Goal: Check status: Check status

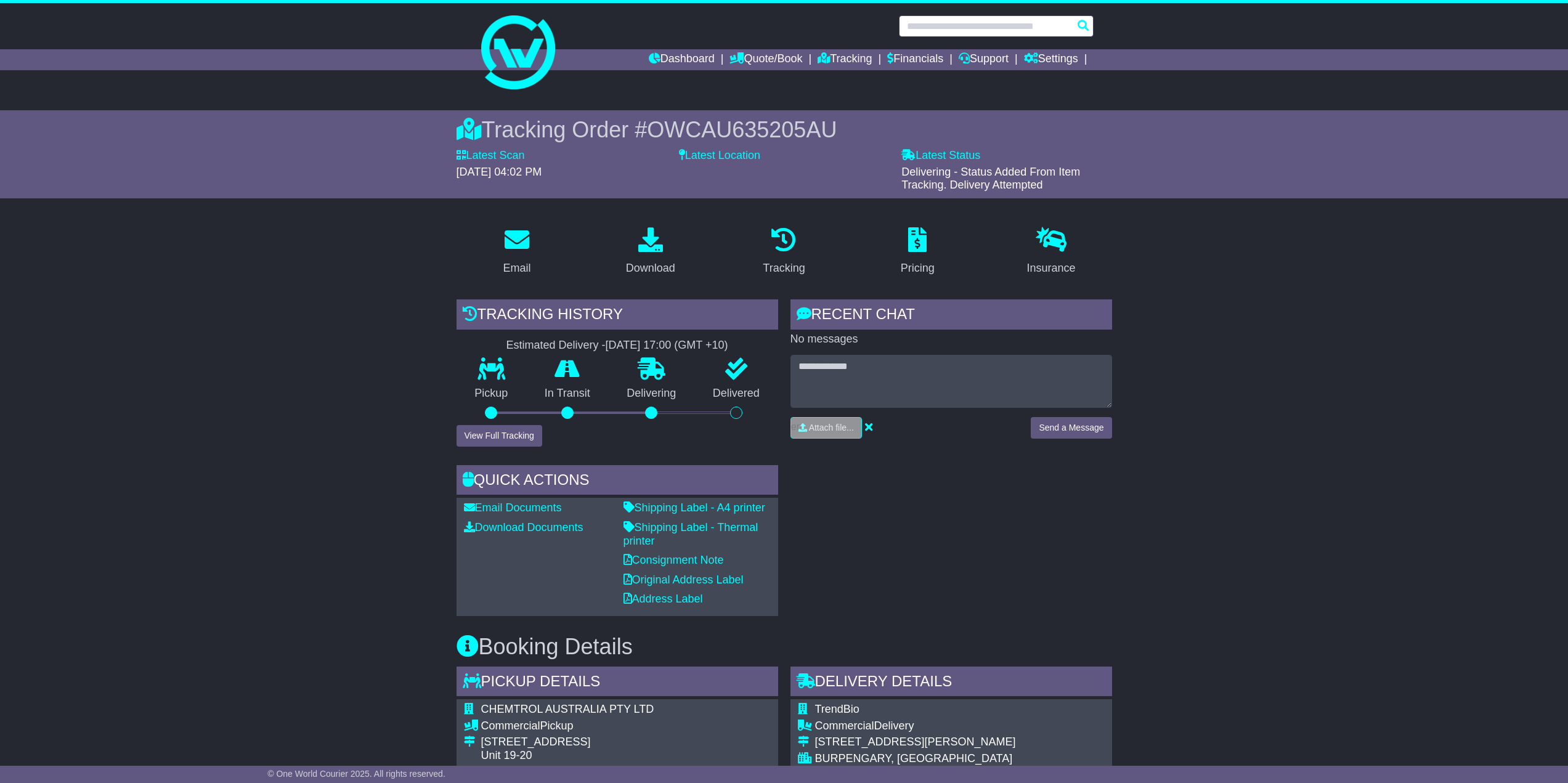
click at [974, 28] on input "text" at bounding box center [996, 26] width 194 height 21
paste input "**********"
drag, startPoint x: 1069, startPoint y: 27, endPoint x: 861, endPoint y: 24, distance: 208.0
click at [861, 24] on div "**********" at bounding box center [785, 26] width 631 height 21
paste input "text"
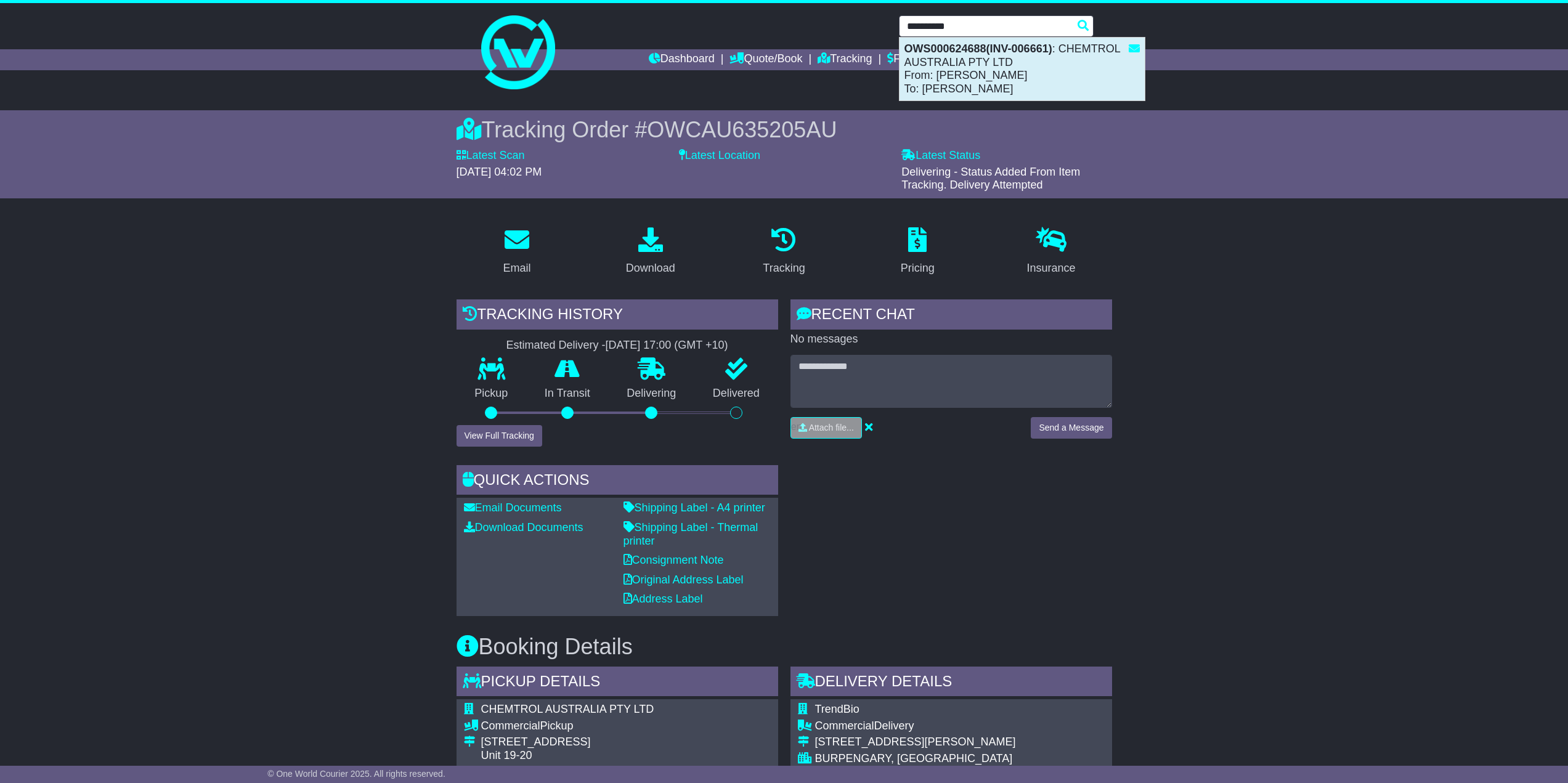
click at [992, 68] on div "OWS000624688(INV-006661) : CHEMTROL AUSTRALIA PTY LTD From: Merav Green To: Mic…" at bounding box center [1023, 69] width 246 height 63
type input "**********"
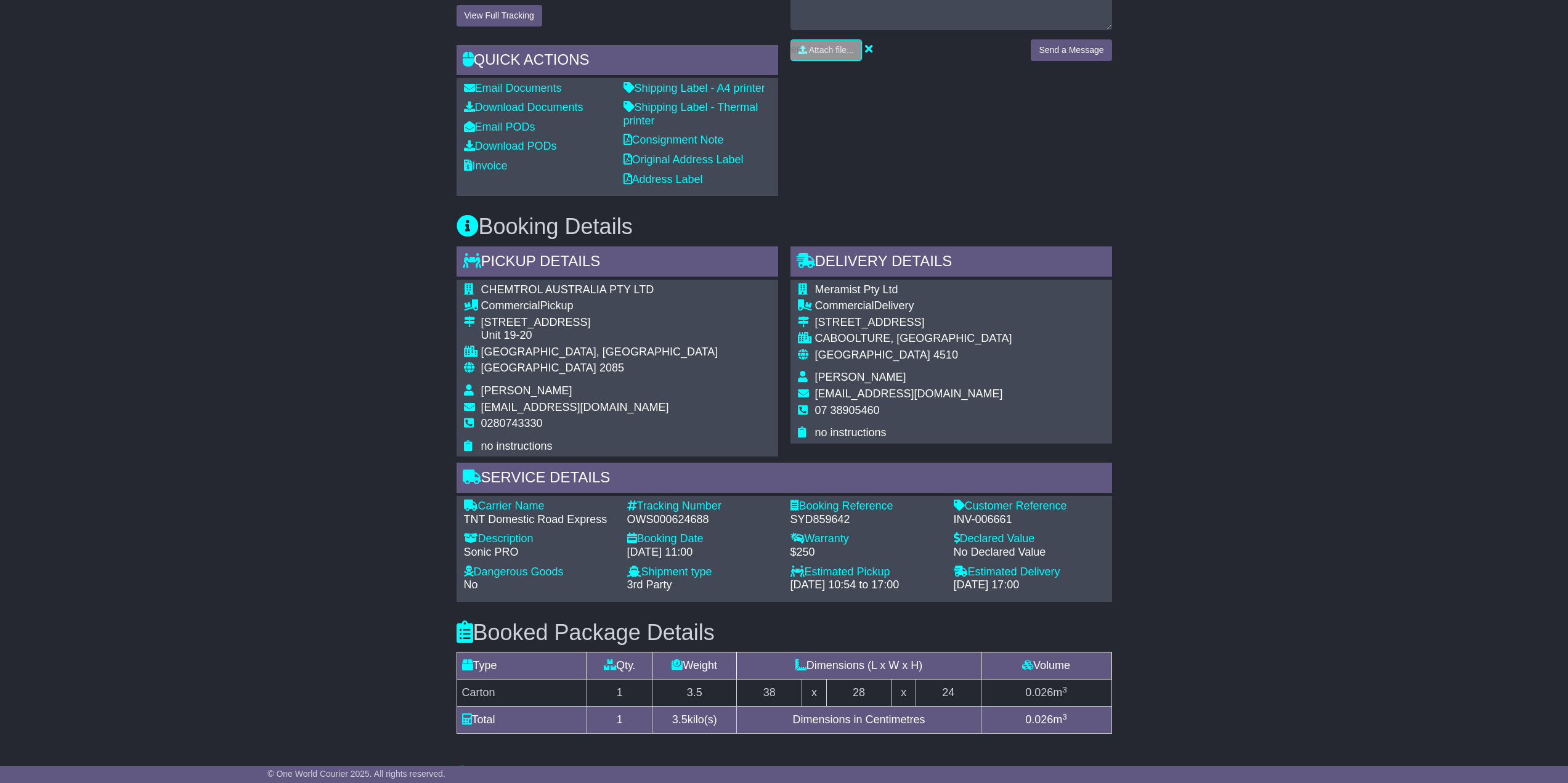
scroll to position [467, 0]
click at [747, 128] on link "Shipping Label - Thermal printer" at bounding box center [690, 115] width 135 height 26
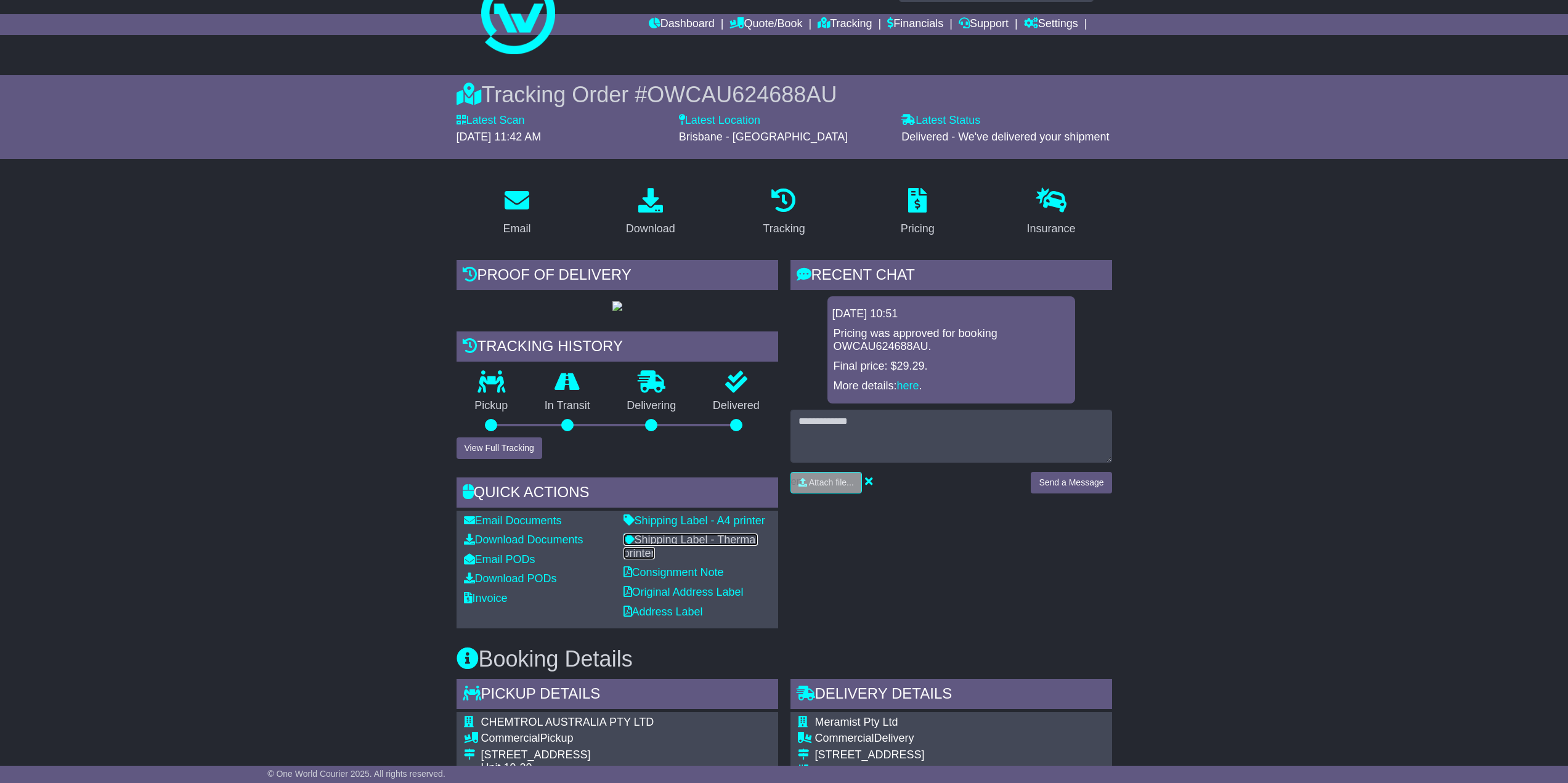
scroll to position [0, 0]
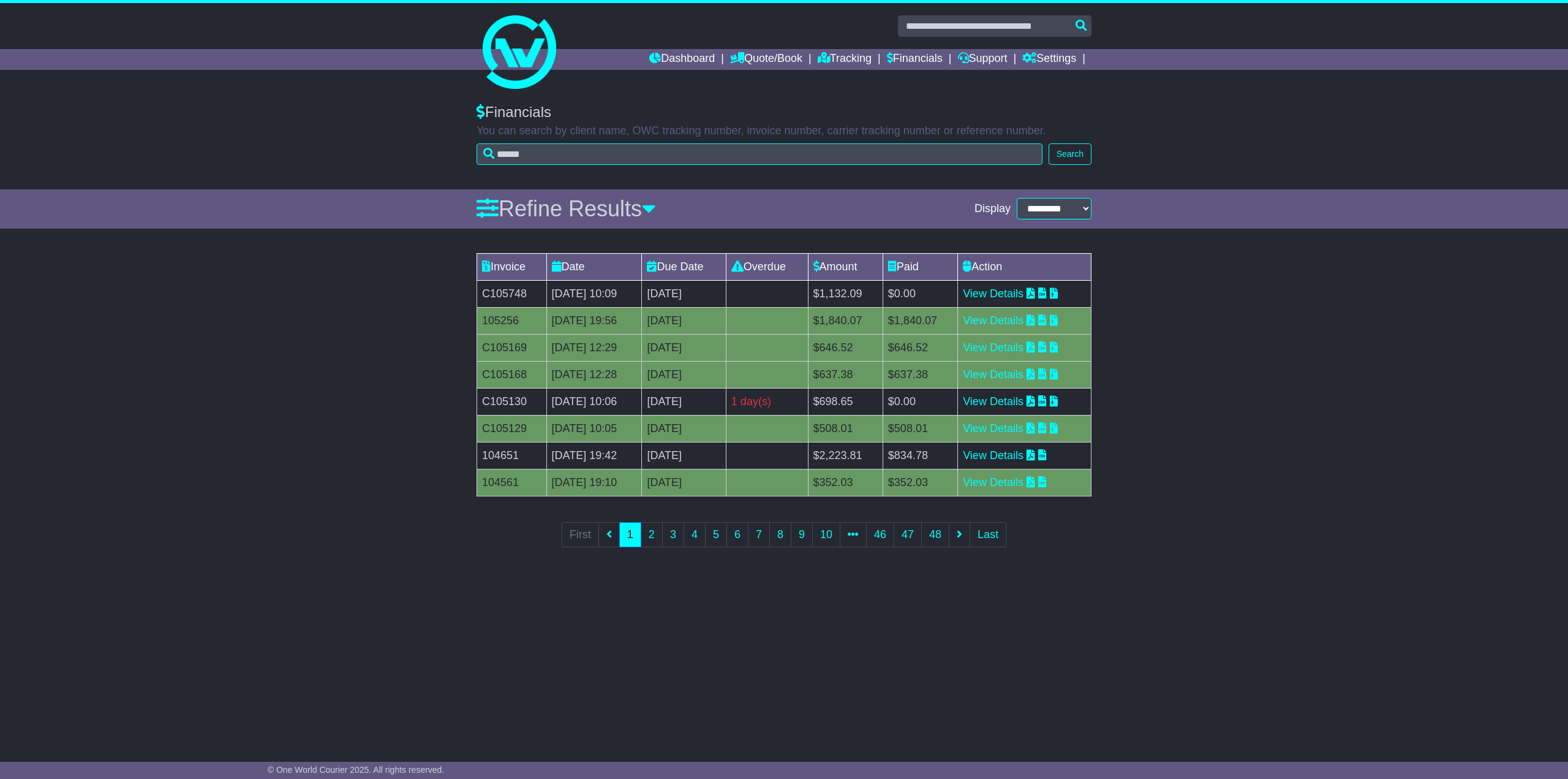
click at [1145, 314] on div "Invoice Date Due Date Overdue Amount Paid Action C105748 19 Aug 2025 10:09 26th…" at bounding box center [784, 408] width 1568 height 323
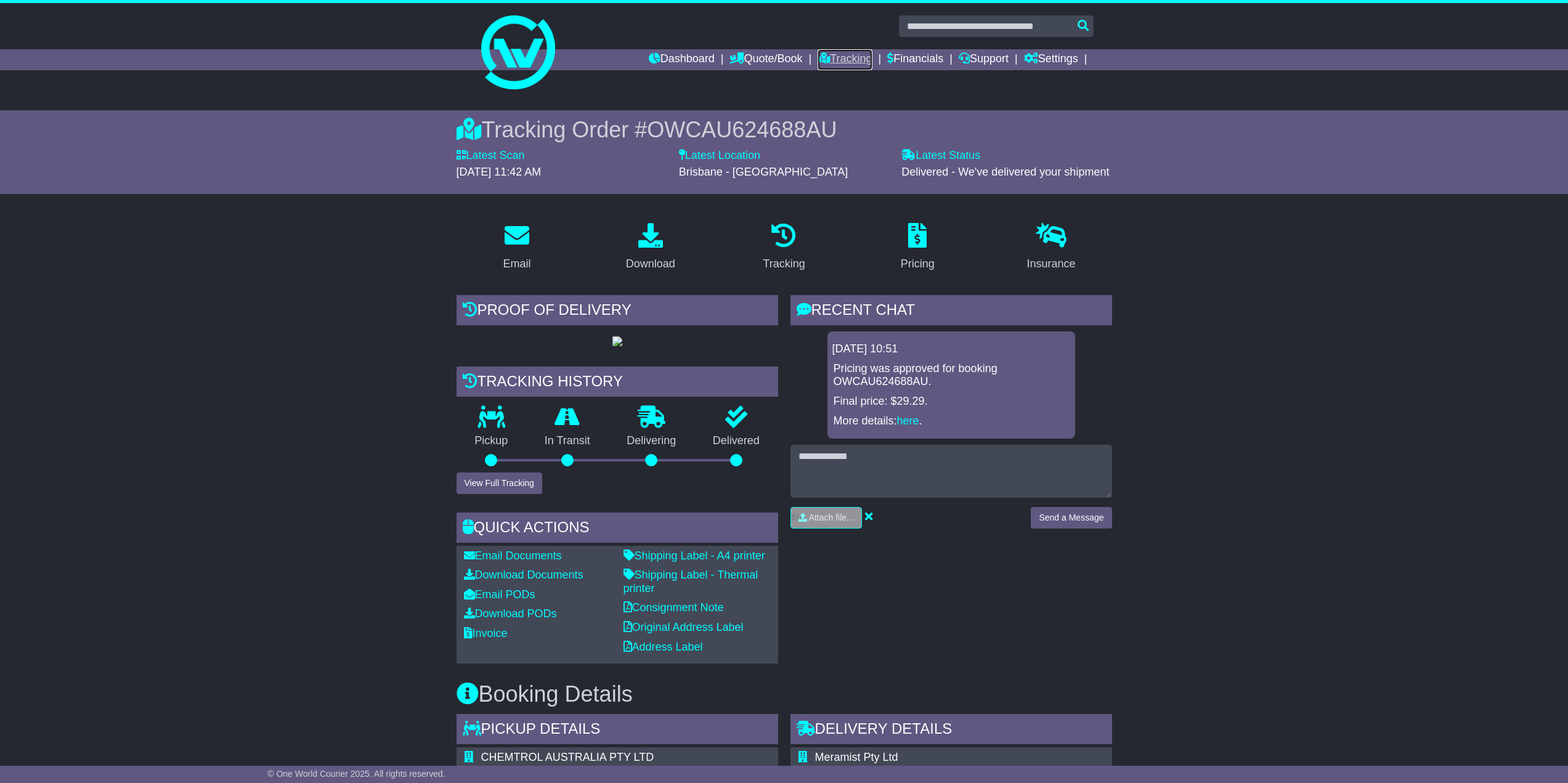
click at [838, 55] on link "Tracking" at bounding box center [845, 60] width 54 height 21
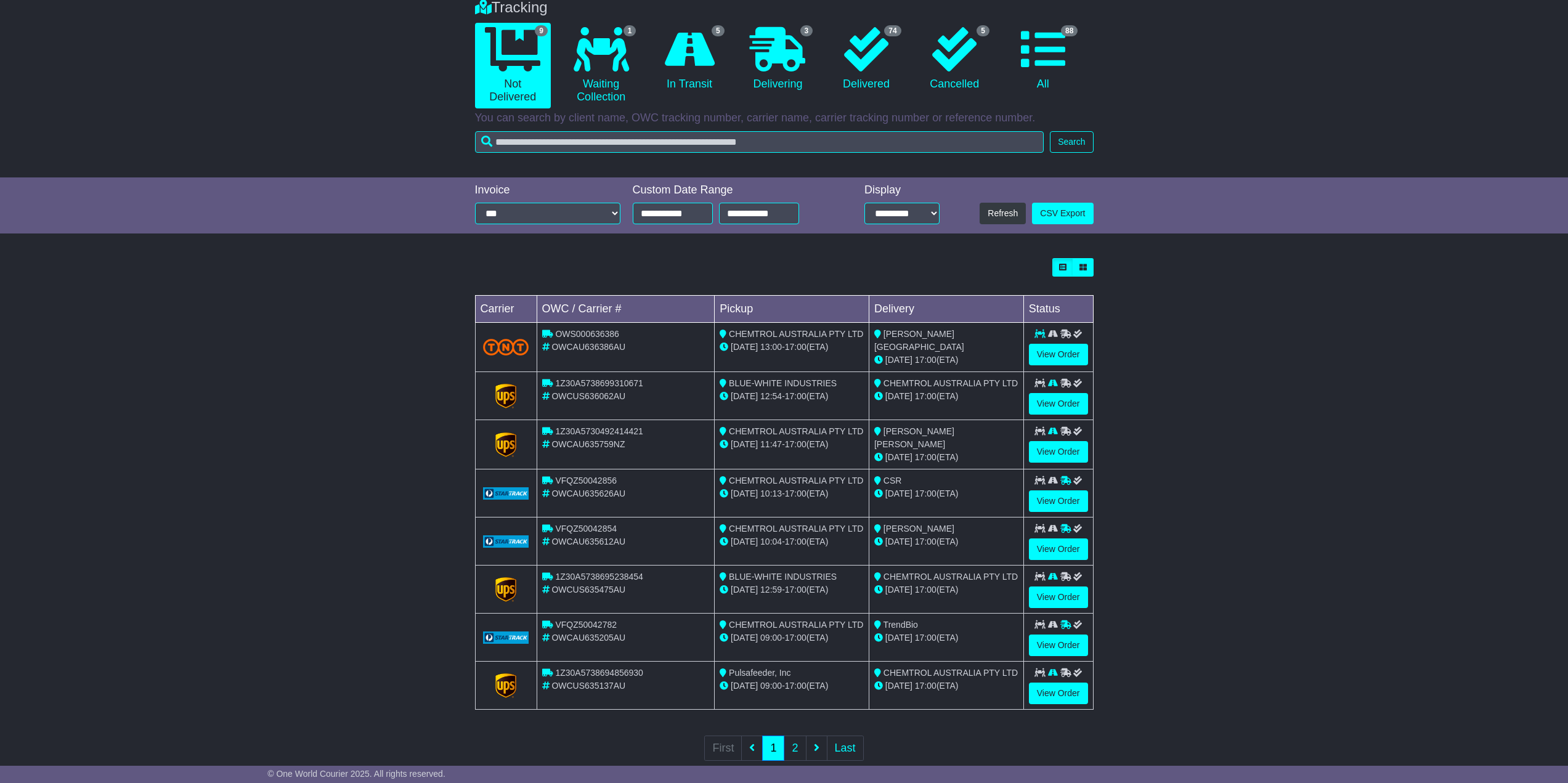
scroll to position [128, 0]
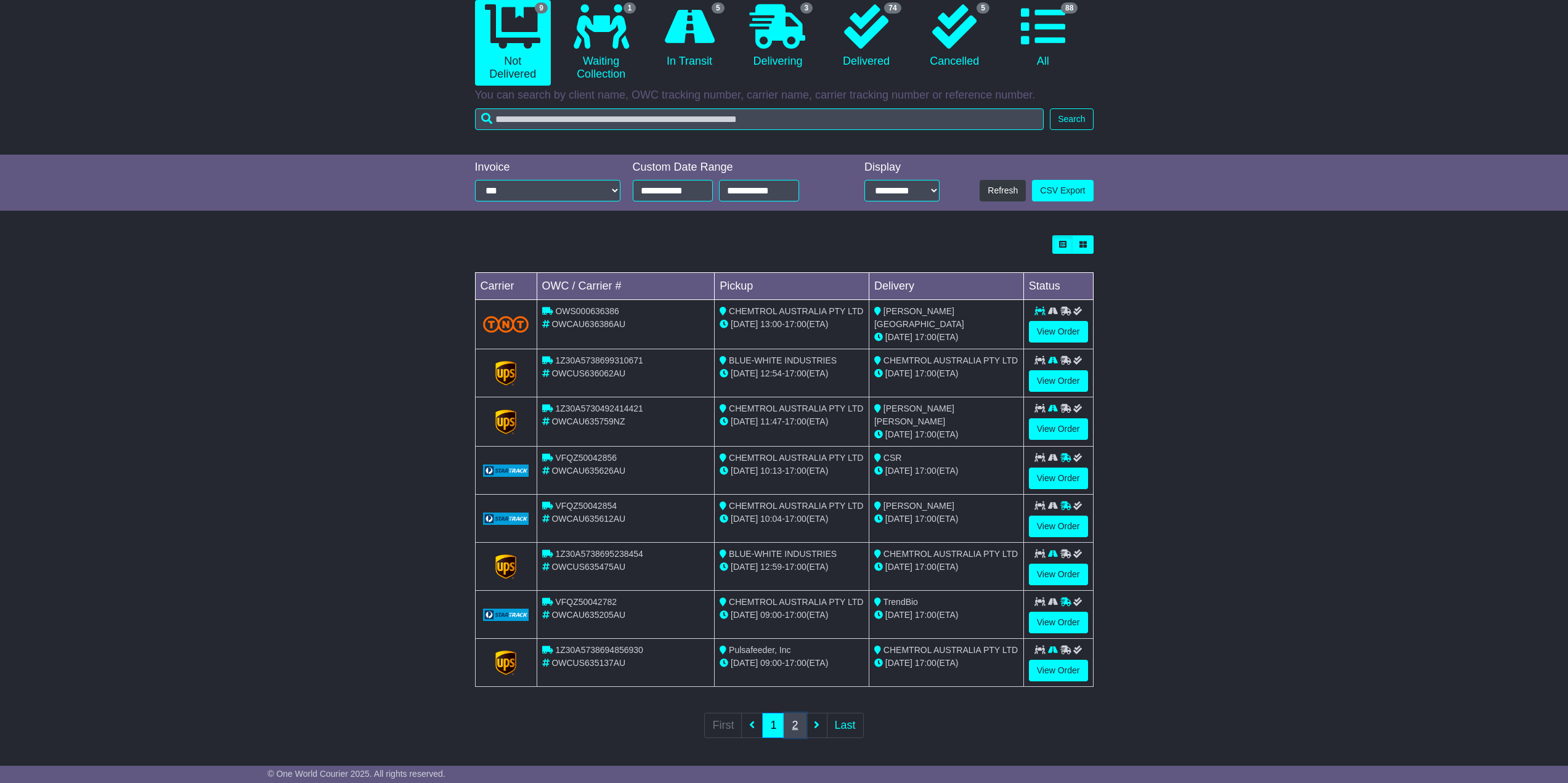
click at [796, 722] on link "2" at bounding box center [795, 726] width 22 height 25
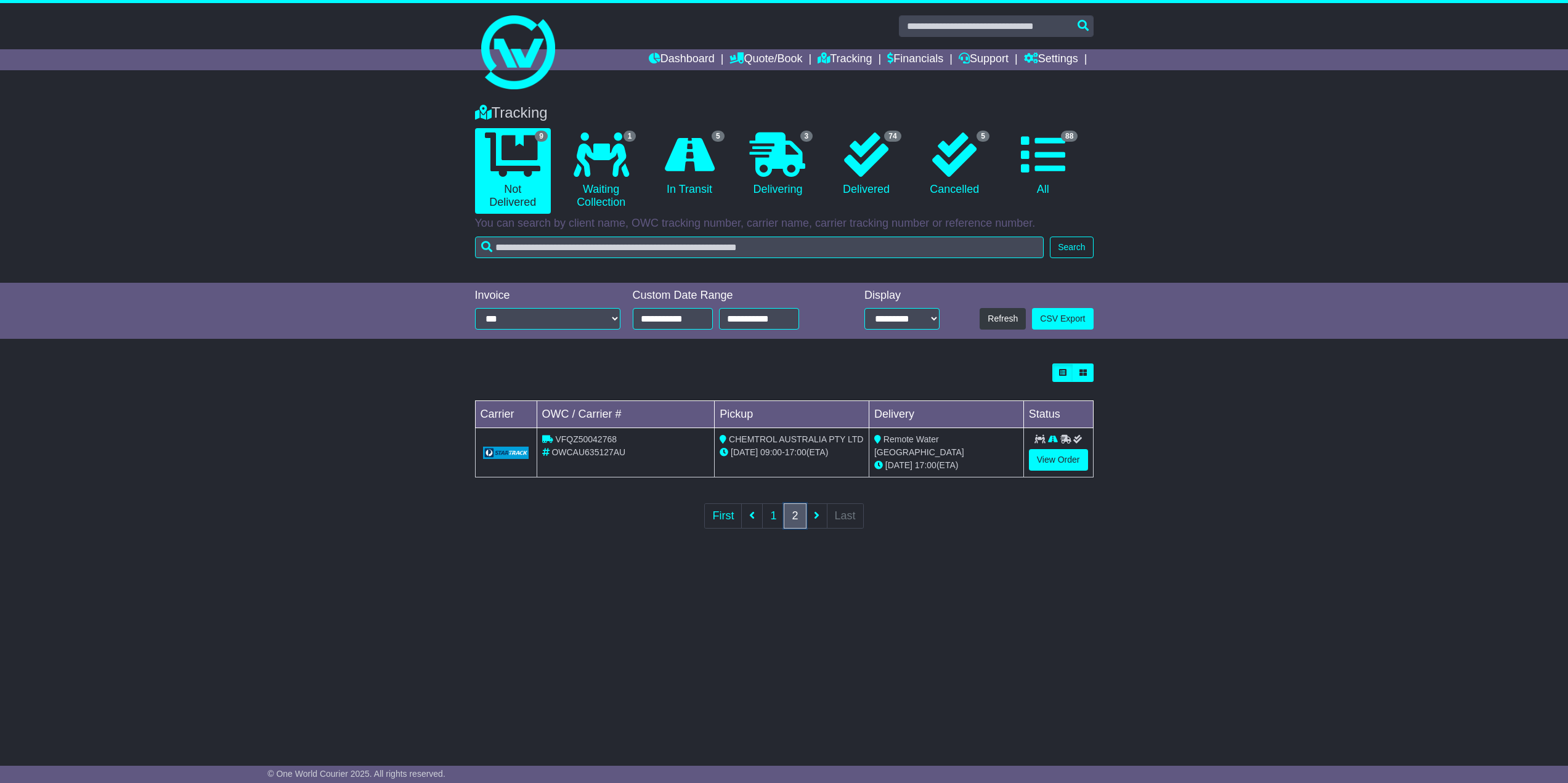
scroll to position [0, 0]
click at [776, 513] on link "1" at bounding box center [778, 516] width 22 height 25
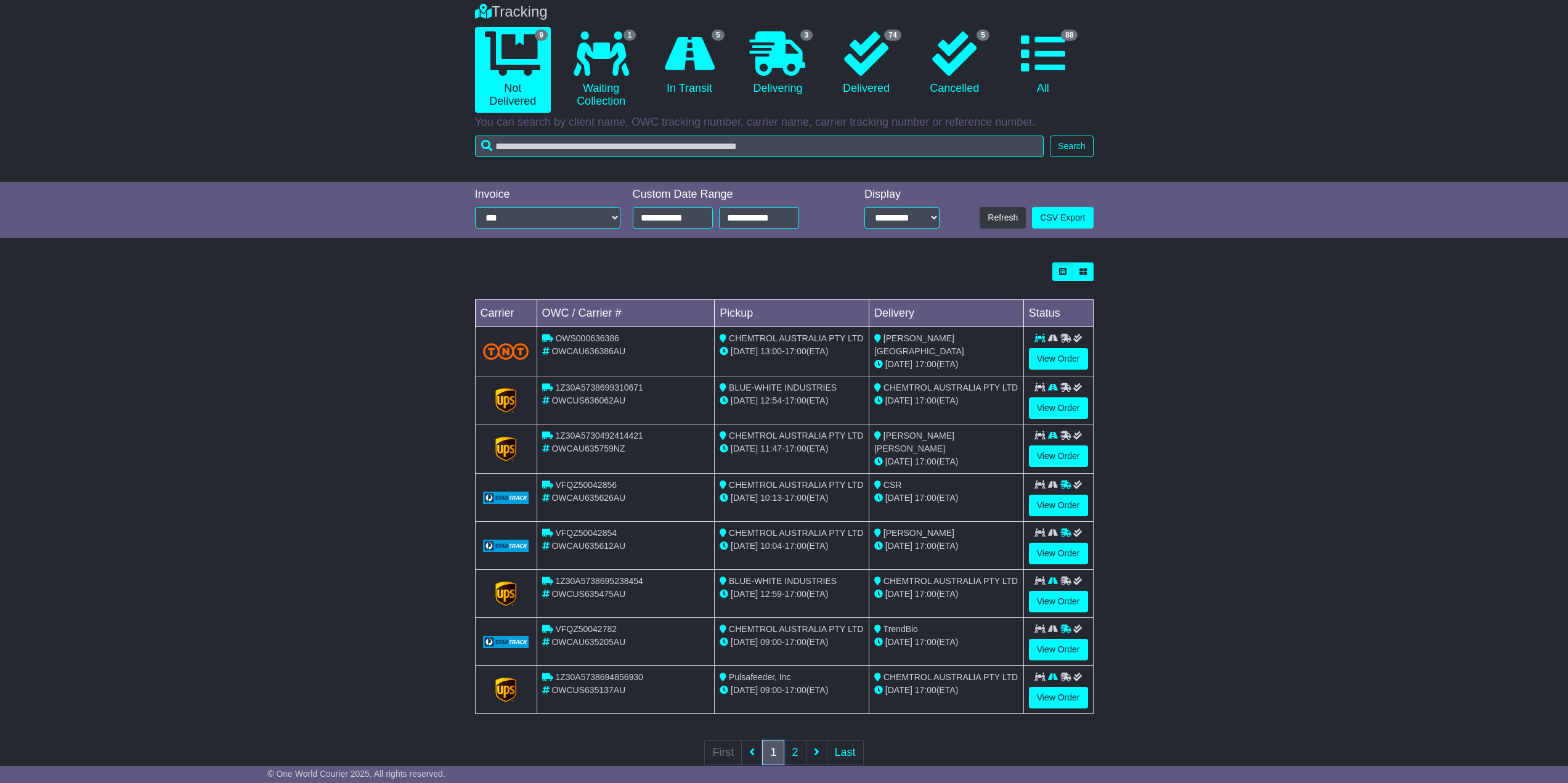
scroll to position [124, 0]
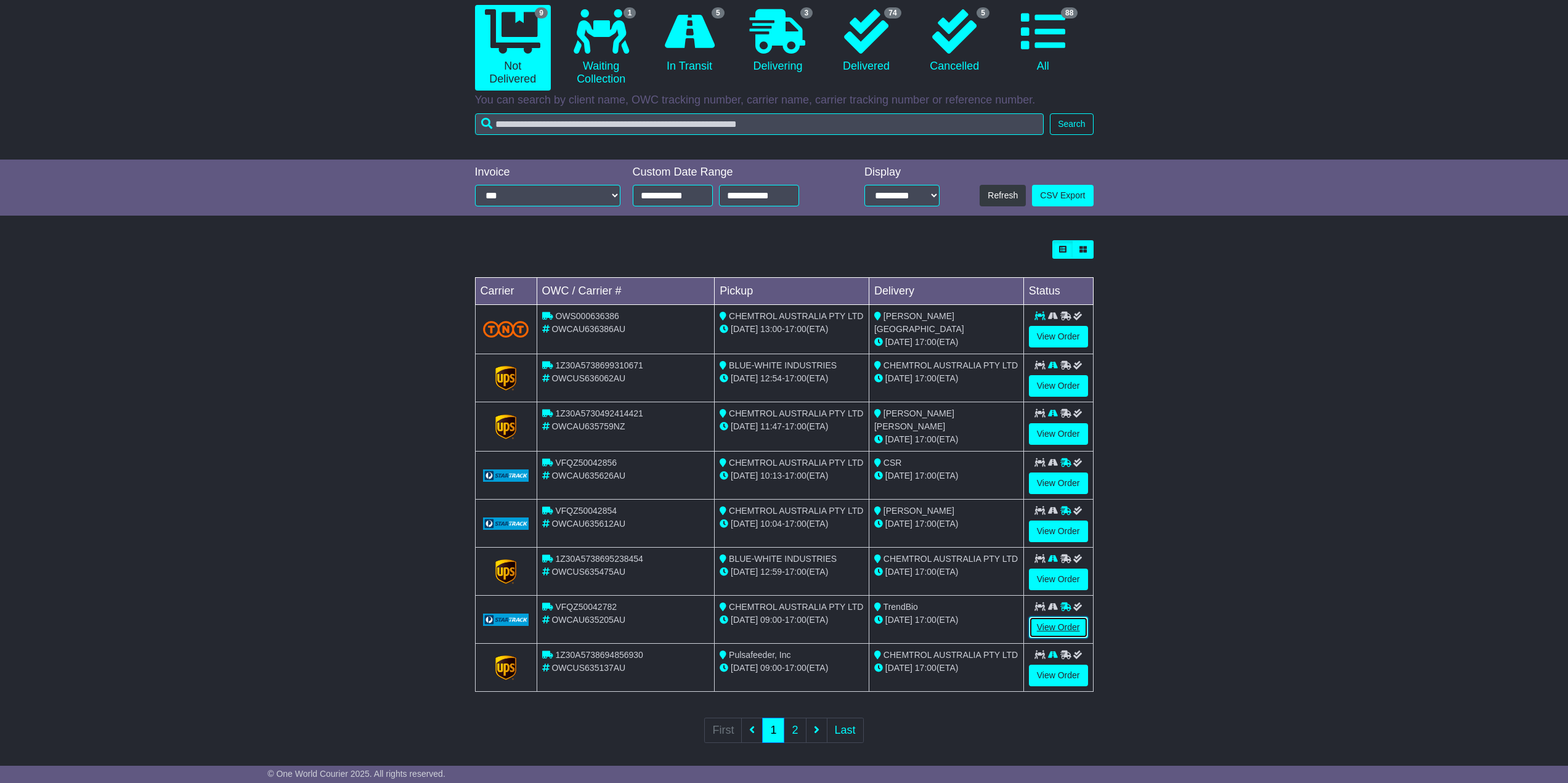
click at [1051, 623] on link "View Order" at bounding box center [1058, 627] width 59 height 21
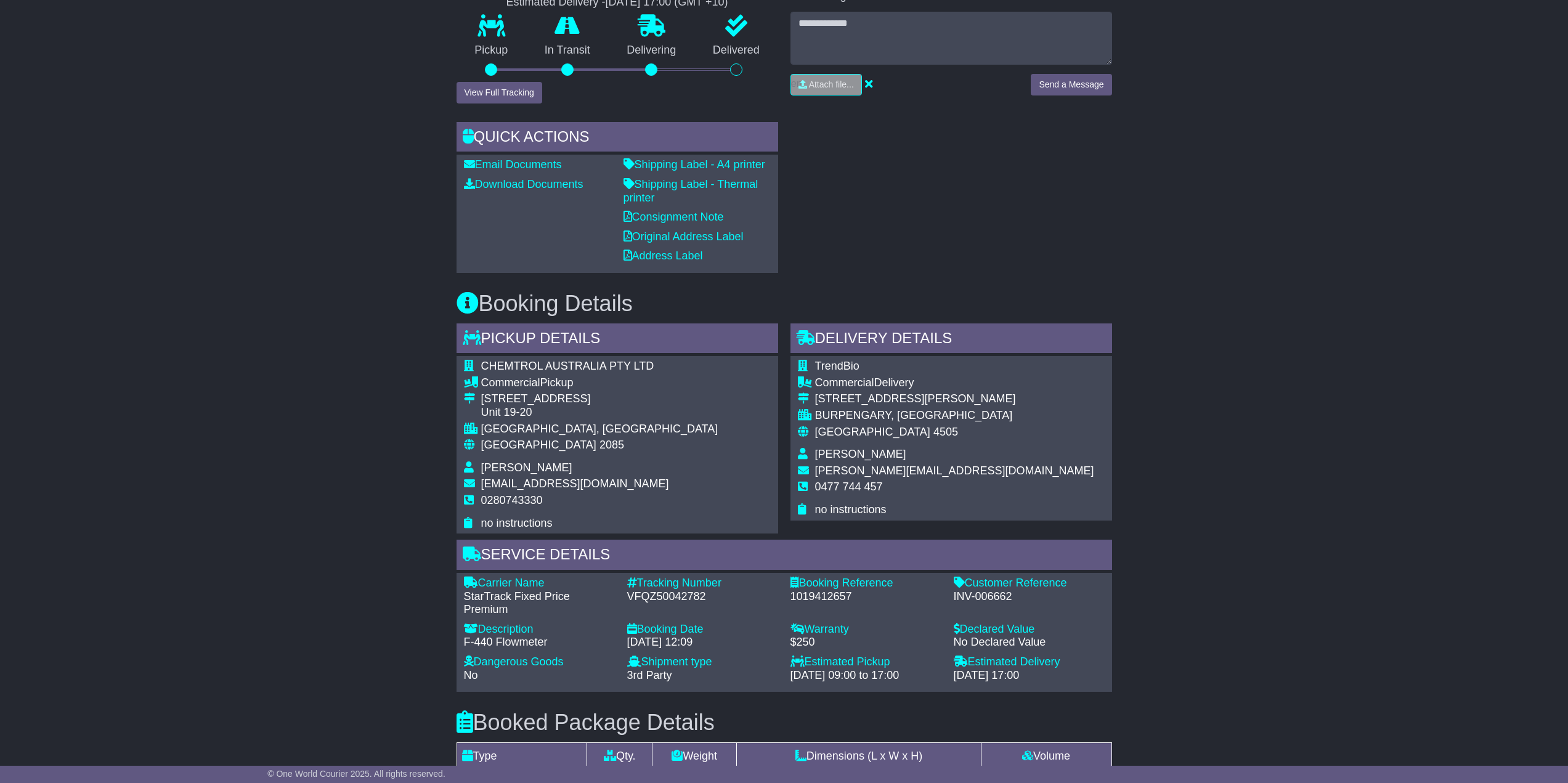
scroll to position [130, 0]
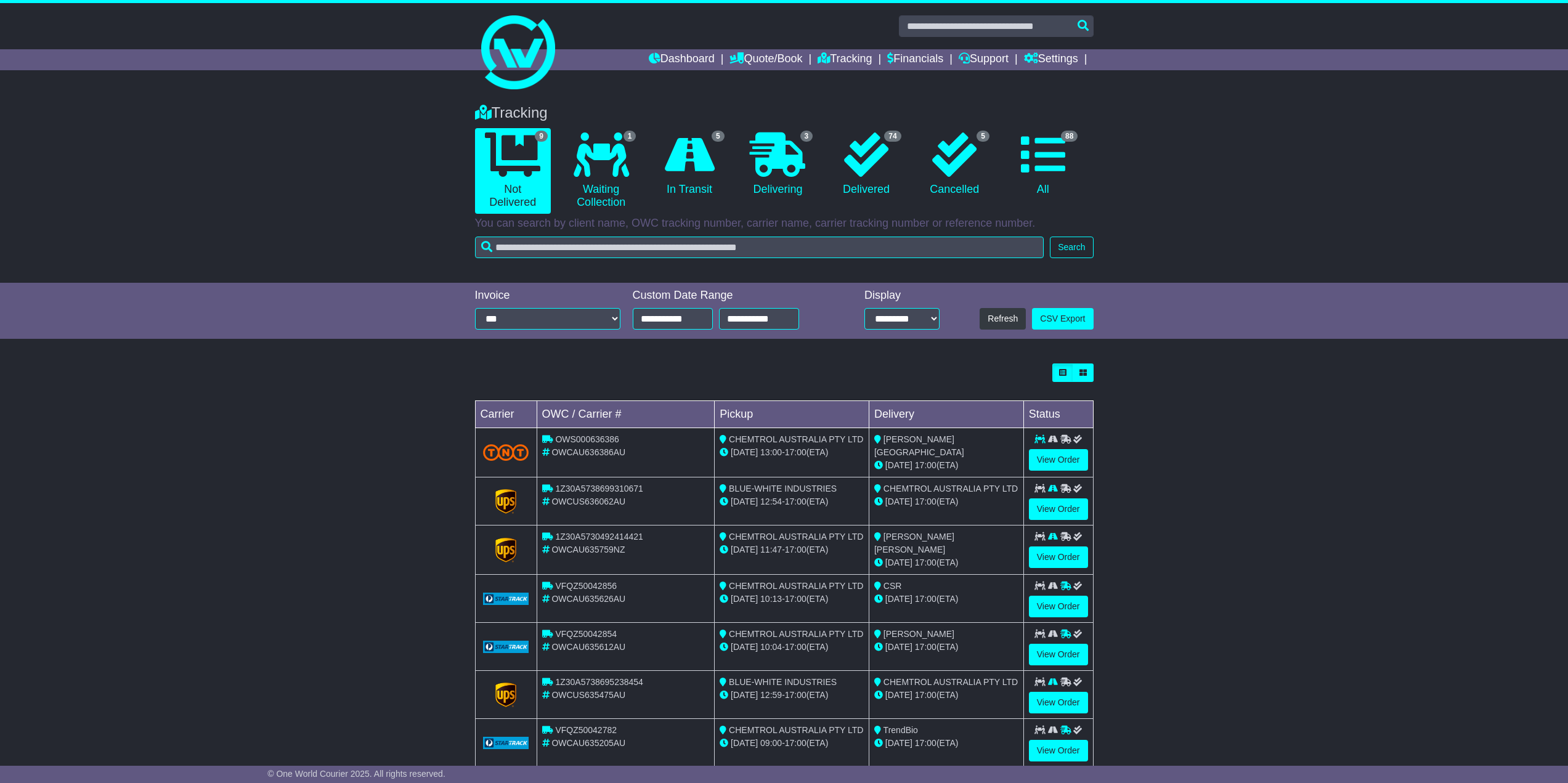
scroll to position [124, 0]
